Goal: Task Accomplishment & Management: Manage account settings

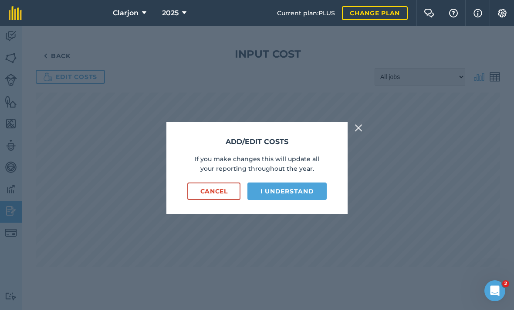
click at [306, 200] on button "I understand" at bounding box center [287, 190] width 79 height 17
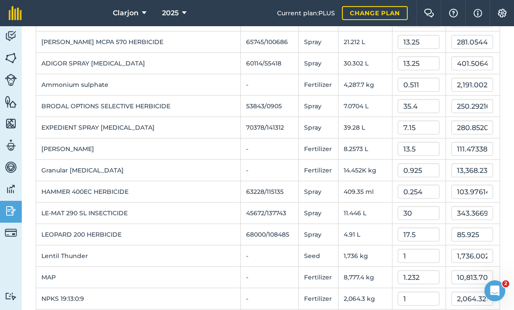
scroll to position [138, 0]
click at [420, 170] on input "0.925" at bounding box center [419, 170] width 42 height 14
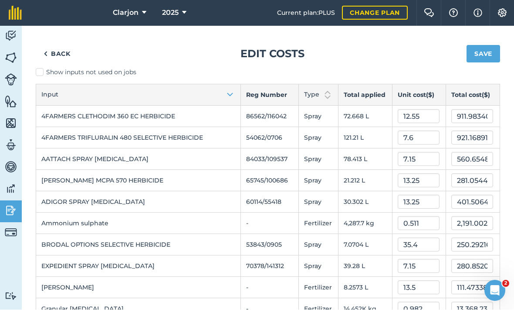
scroll to position [0, 0]
type input "0.982"
click at [493, 45] on button "Save" at bounding box center [484, 53] width 34 height 17
type input "14,192.010317999999"
